Goal: Transaction & Acquisition: Purchase product/service

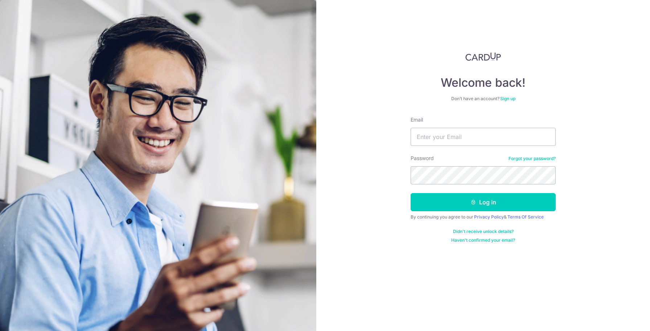
click at [439, 160] on div "Password Forgot your password?" at bounding box center [483, 170] width 145 height 30
click at [484, 138] on input "Email" at bounding box center [483, 137] width 145 height 18
type input "[EMAIL_ADDRESS][DOMAIN_NAME]"
click at [490, 206] on button "Log in" at bounding box center [483, 202] width 145 height 18
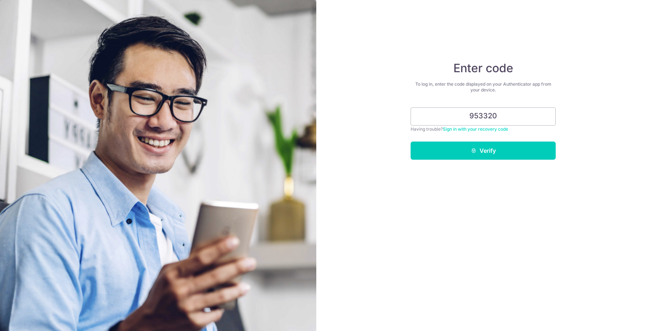
type input "953320"
click at [411, 142] on button "Verify" at bounding box center [483, 151] width 145 height 18
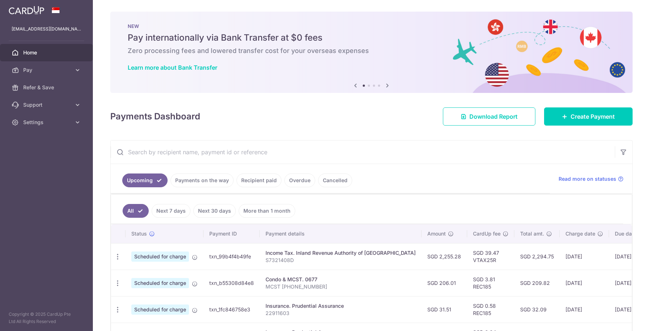
click at [411, 155] on input "text" at bounding box center [363, 151] width 504 height 23
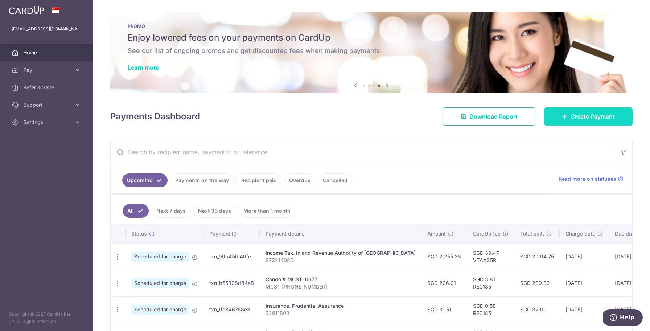
click at [563, 119] on link "Create Payment" at bounding box center [588, 116] width 89 height 18
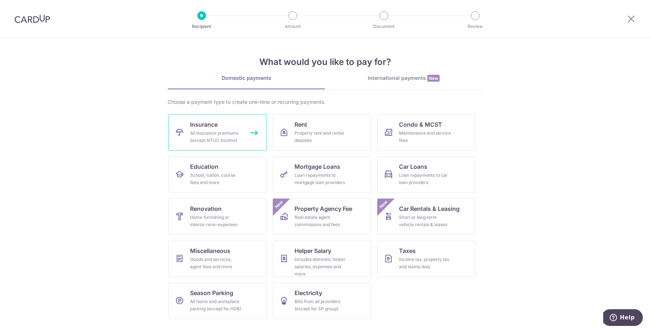
click at [259, 138] on link "Insurance All insurance premiums (except NTUC Income)" at bounding box center [217, 132] width 99 height 36
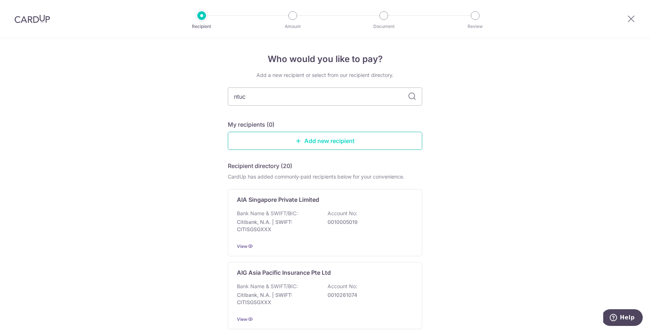
type input "ntuc"
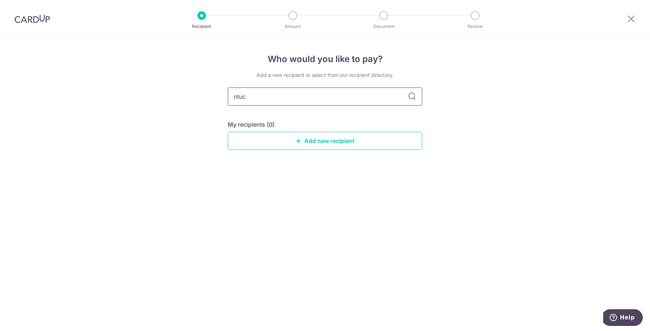
click at [341, 98] on input "ntuc" at bounding box center [325, 96] width 194 height 18
type input "n"
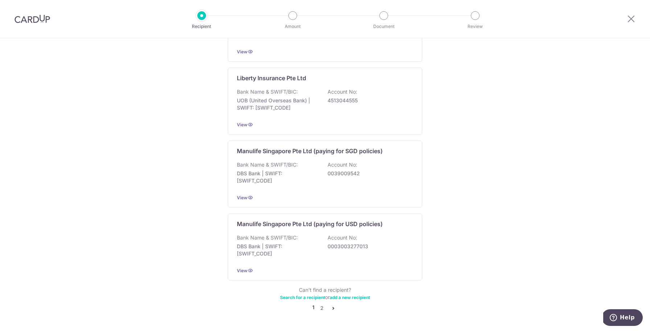
scroll to position [660, 0]
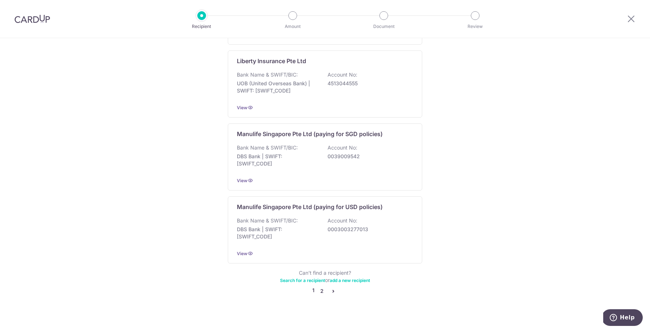
click at [323, 287] on link "2" at bounding box center [321, 291] width 9 height 9
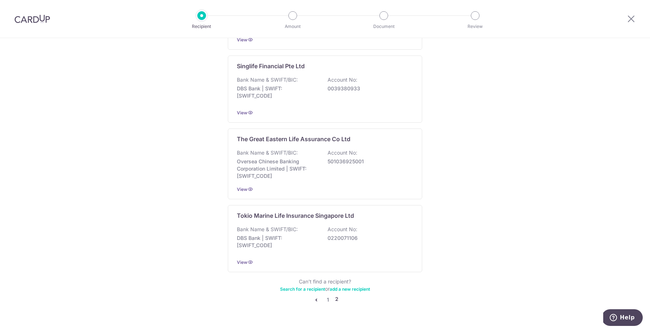
scroll to position [507, 0]
